Goal: Task Accomplishment & Management: Manage account settings

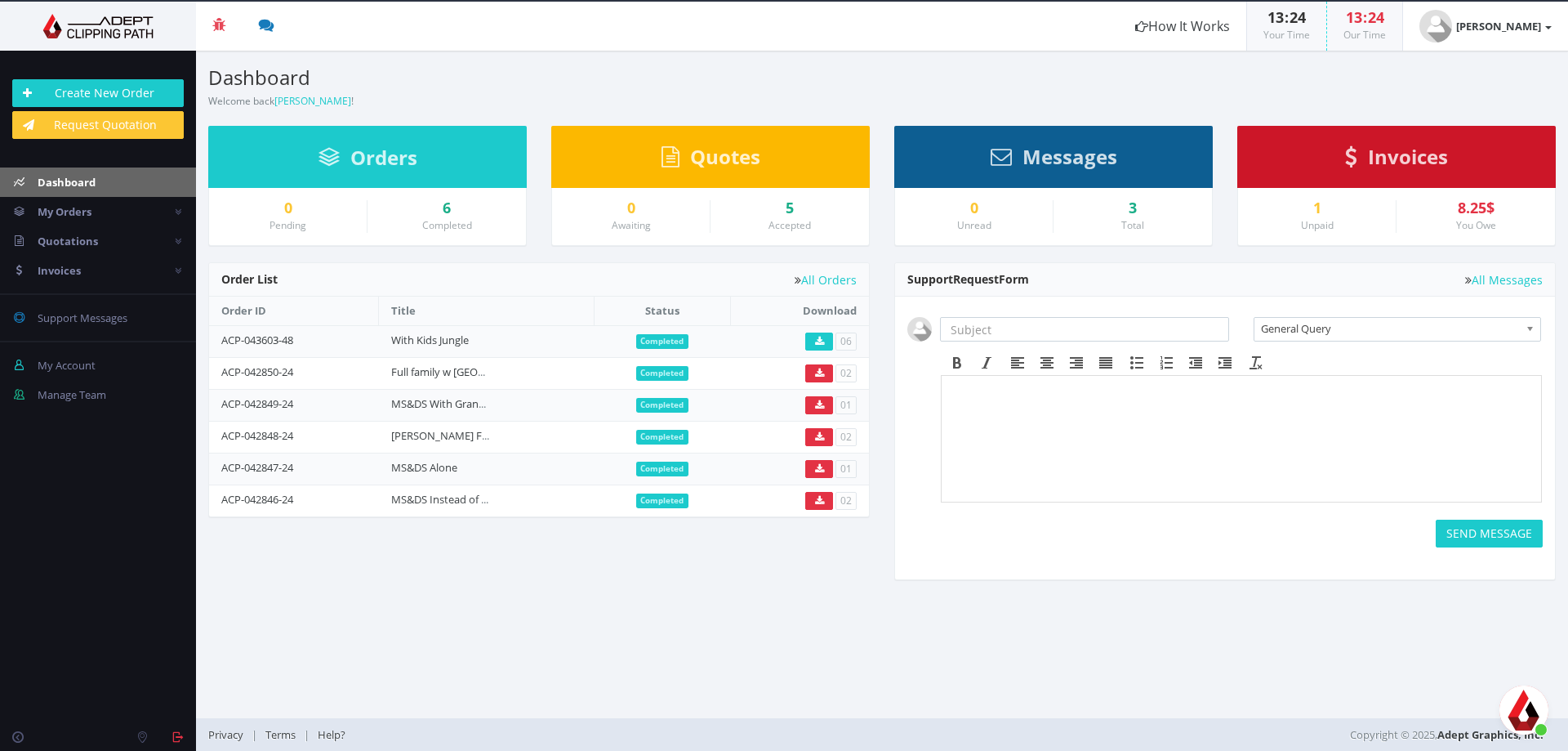
scroll to position [3615, 0]
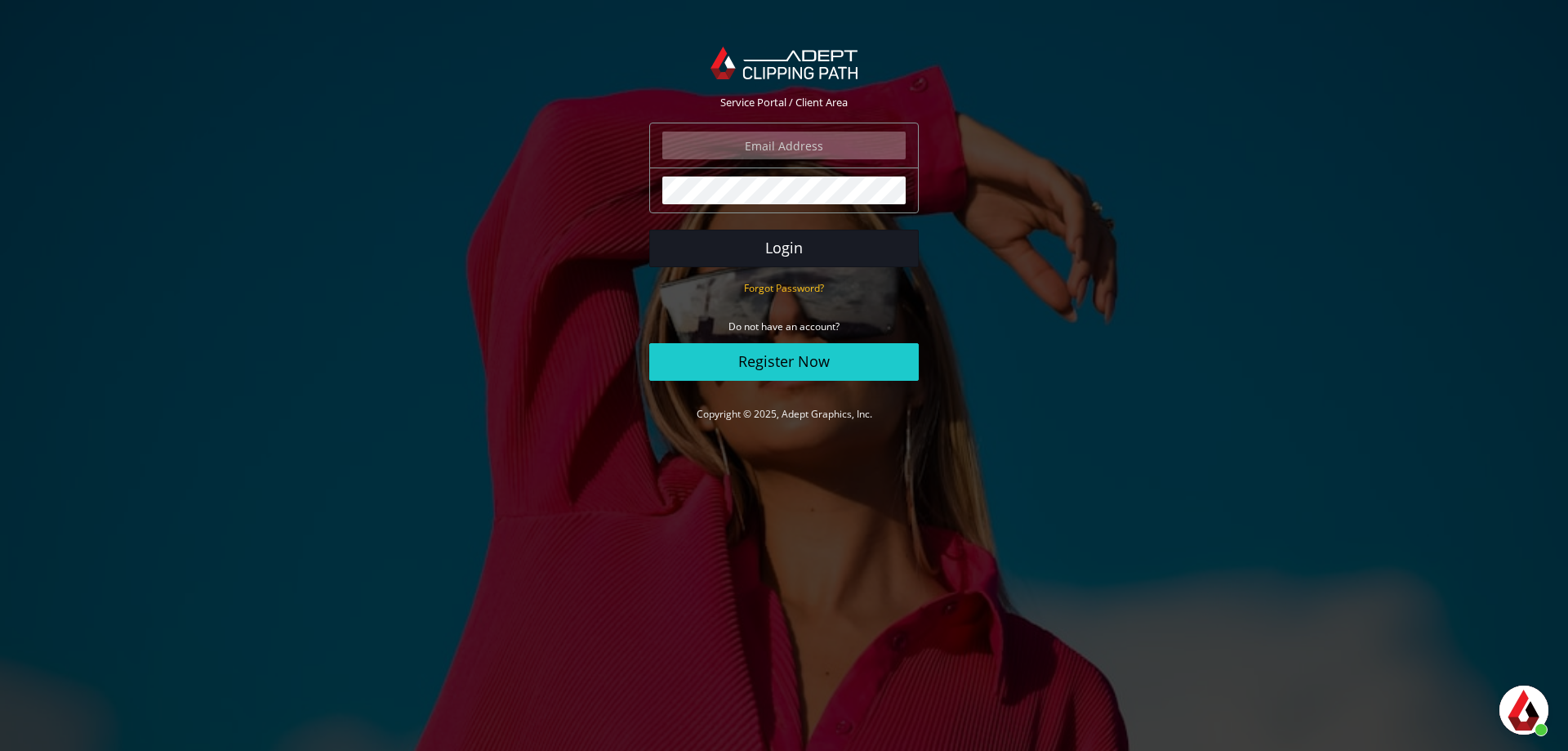
scroll to position [3615, 0]
type input "[PERSON_NAME][EMAIL_ADDRESS][DOMAIN_NAME]"
click at [801, 256] on button "Login" at bounding box center [783, 248] width 269 height 38
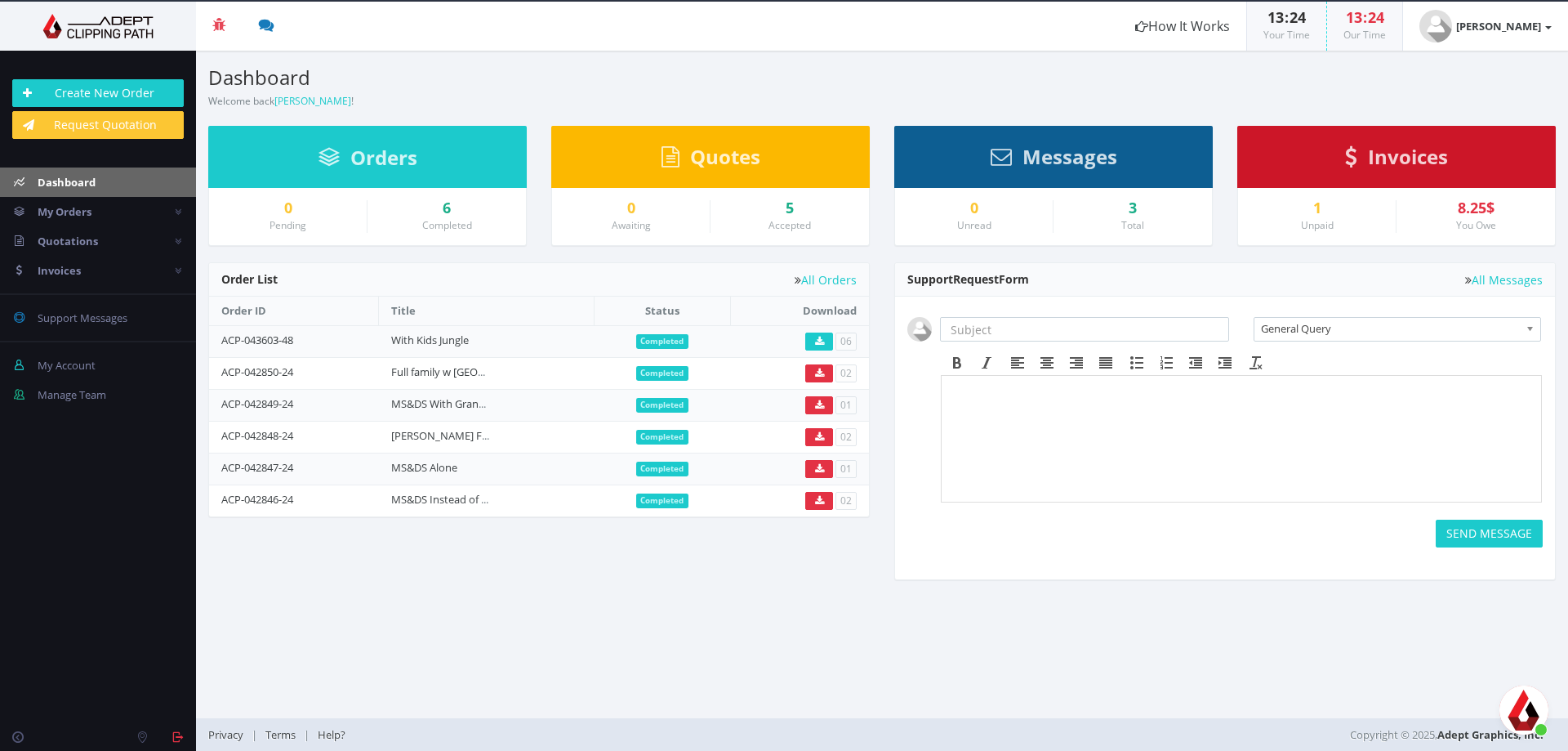
scroll to position [3615, 0]
